Goal: Task Accomplishment & Management: Use online tool/utility

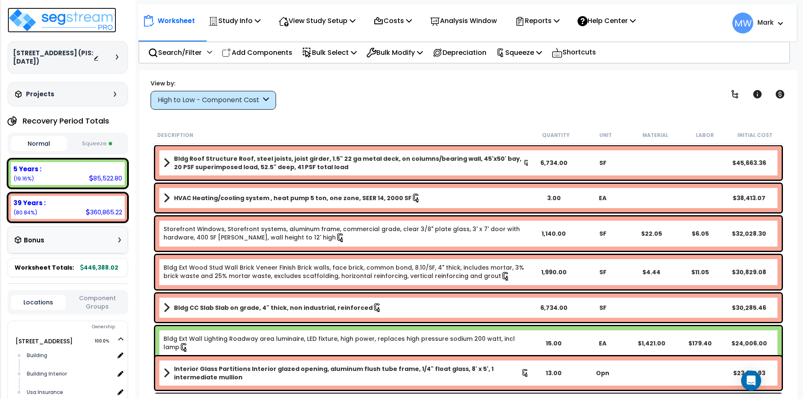
click at [49, 21] on img at bounding box center [62, 20] width 109 height 25
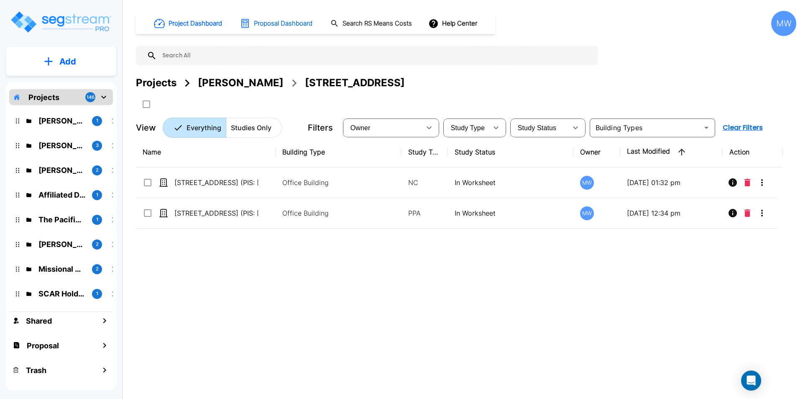
click at [294, 21] on h1 "Proposal Dashboard" at bounding box center [283, 24] width 59 height 10
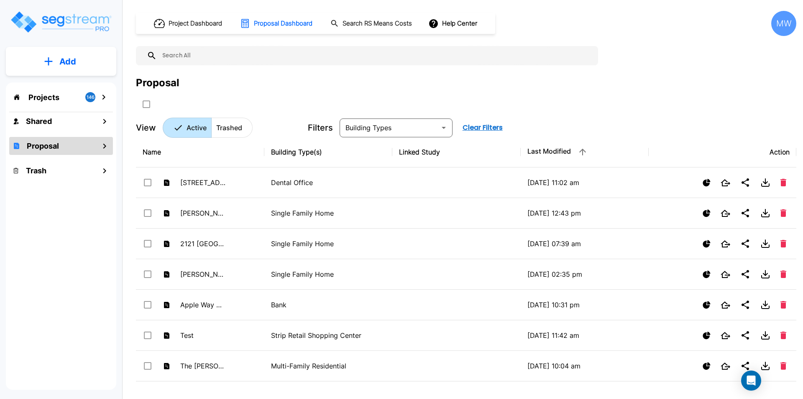
click at [62, 56] on p "Add" at bounding box center [67, 61] width 17 height 13
click at [74, 129] on p "Add Proposal" at bounding box center [66, 132] width 43 height 10
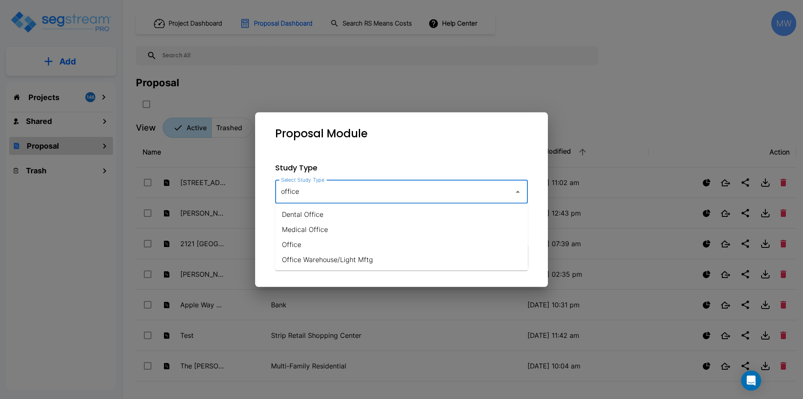
click at [312, 227] on li "Medical Office" at bounding box center [401, 229] width 253 height 15
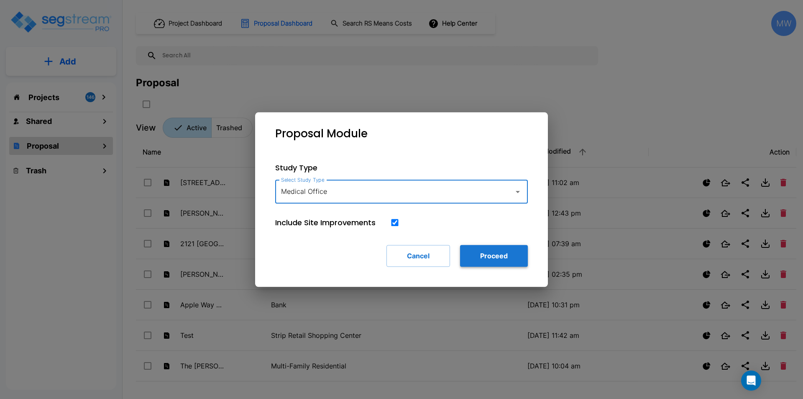
type input "Medical Office"
click at [484, 255] on button "Proceed" at bounding box center [494, 256] width 68 height 22
